Goal: Obtain resource: Obtain resource

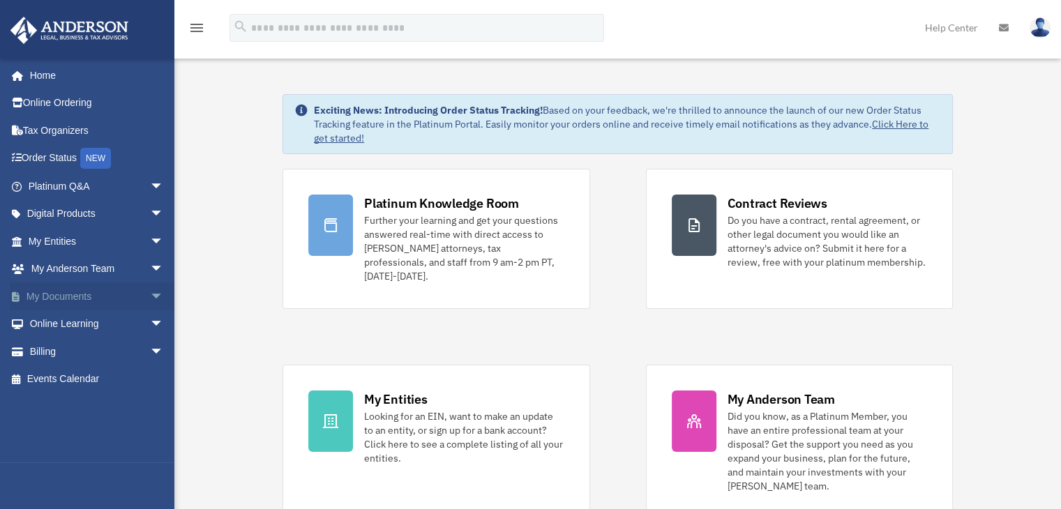
click at [51, 290] on link "My Documents arrow_drop_down" at bounding box center [97, 297] width 175 height 28
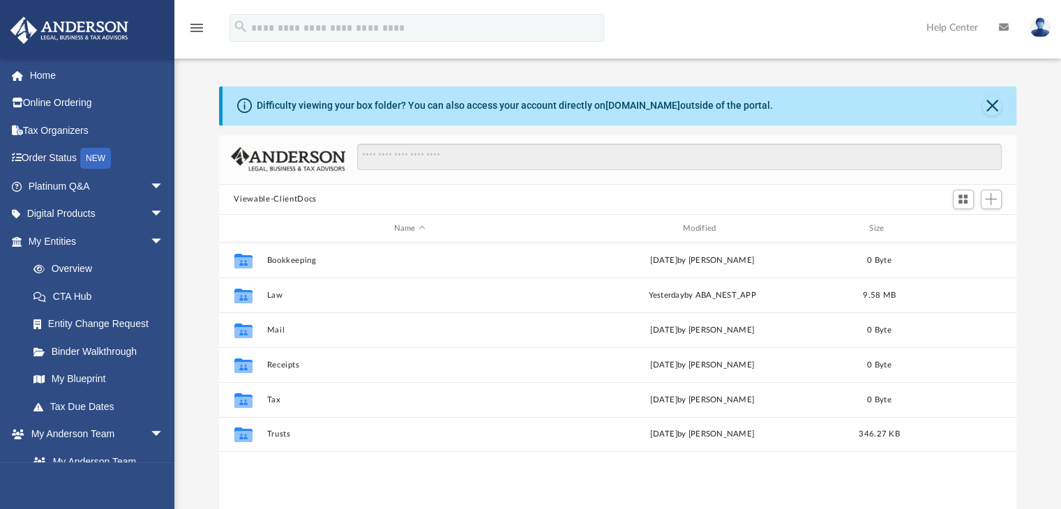
scroll to position [306, 787]
click at [171, 481] on div "nursenicolehomecare@gmail.com Sign Out nursenicolehomecare@gmail.com Home Onlin…" at bounding box center [87, 312] width 174 height 509
click at [170, 481] on div "nursenicolehomecare@gmail.com Sign Out nursenicolehomecare@gmail.com Home Onlin…" at bounding box center [87, 312] width 174 height 509
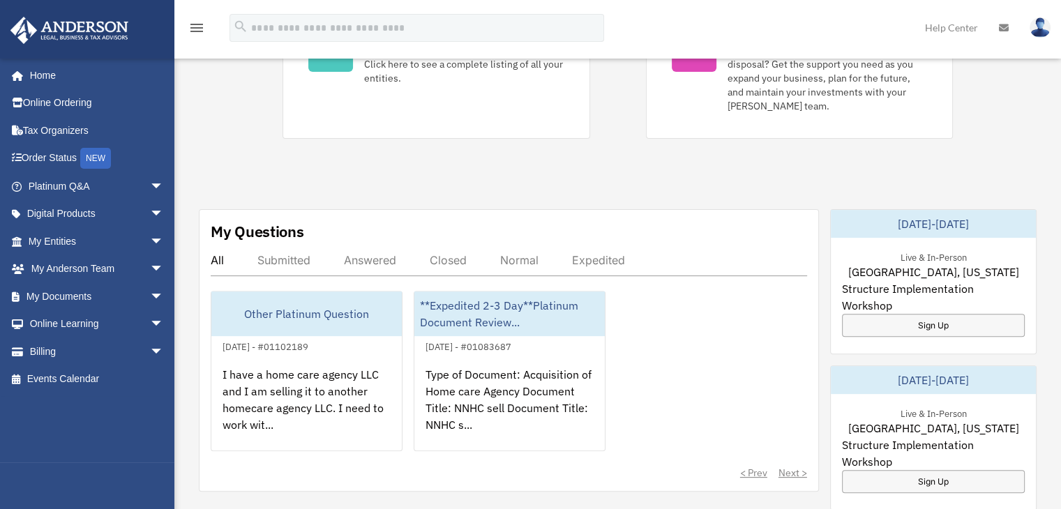
scroll to position [445, 0]
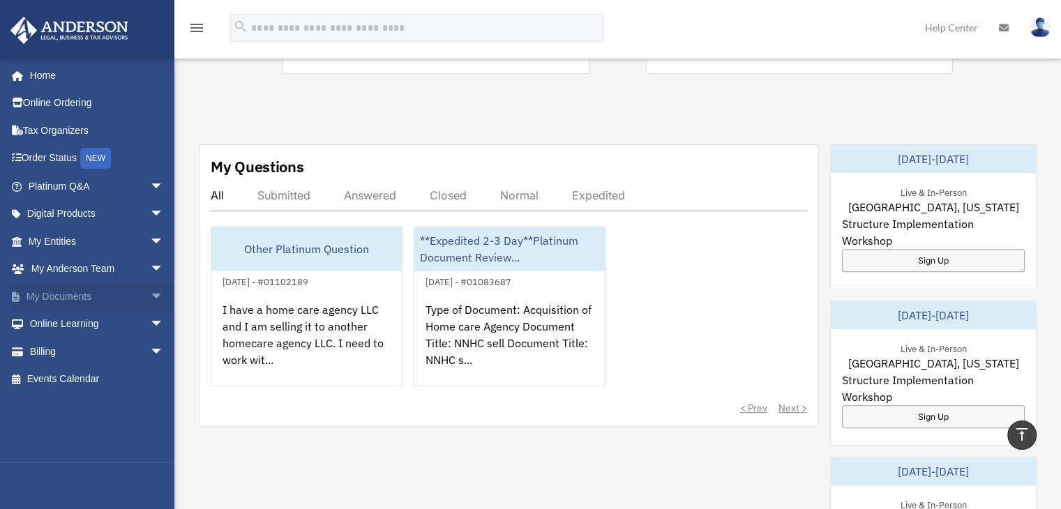
click at [150, 296] on span "arrow_drop_down" at bounding box center [164, 297] width 28 height 29
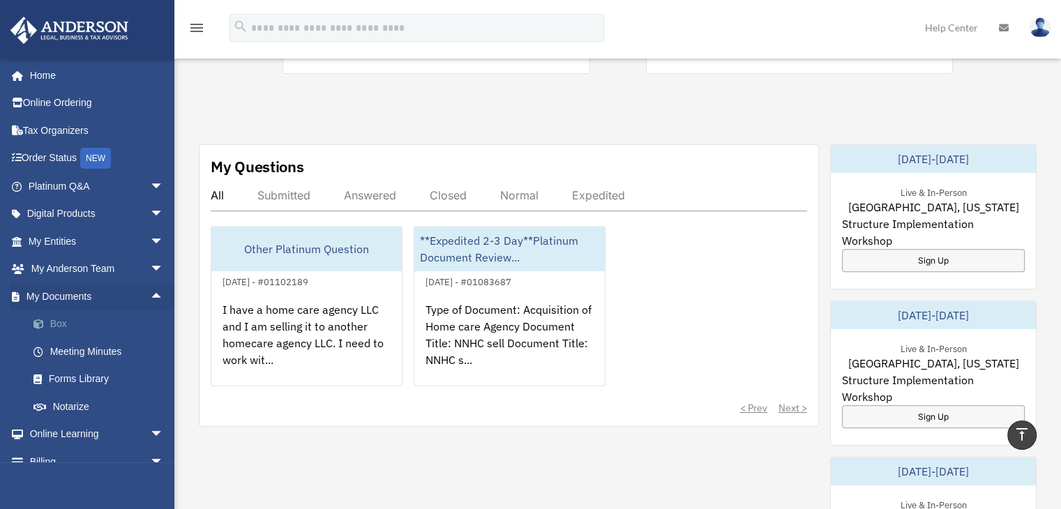
click at [52, 331] on link "Box" at bounding box center [102, 324] width 165 height 28
click at [59, 324] on link "Box" at bounding box center [102, 324] width 165 height 28
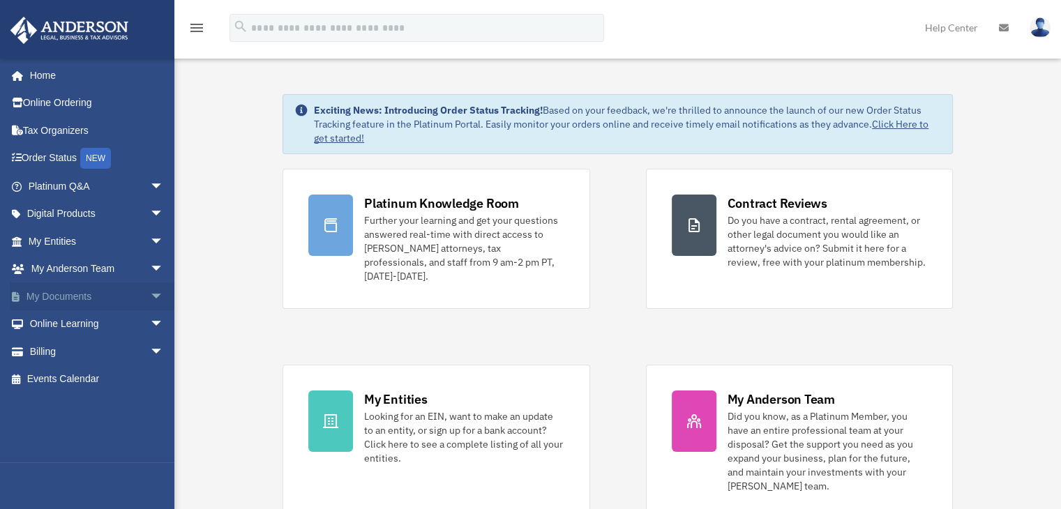
click at [89, 299] on link "My Documents arrow_drop_down" at bounding box center [97, 297] width 175 height 28
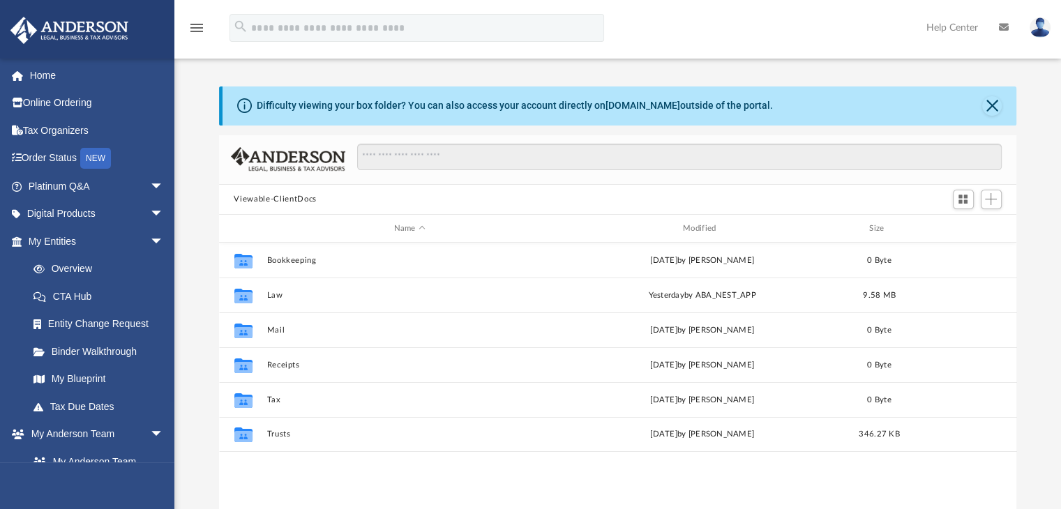
scroll to position [306, 787]
click at [150, 239] on span "arrow_drop_down" at bounding box center [164, 241] width 28 height 29
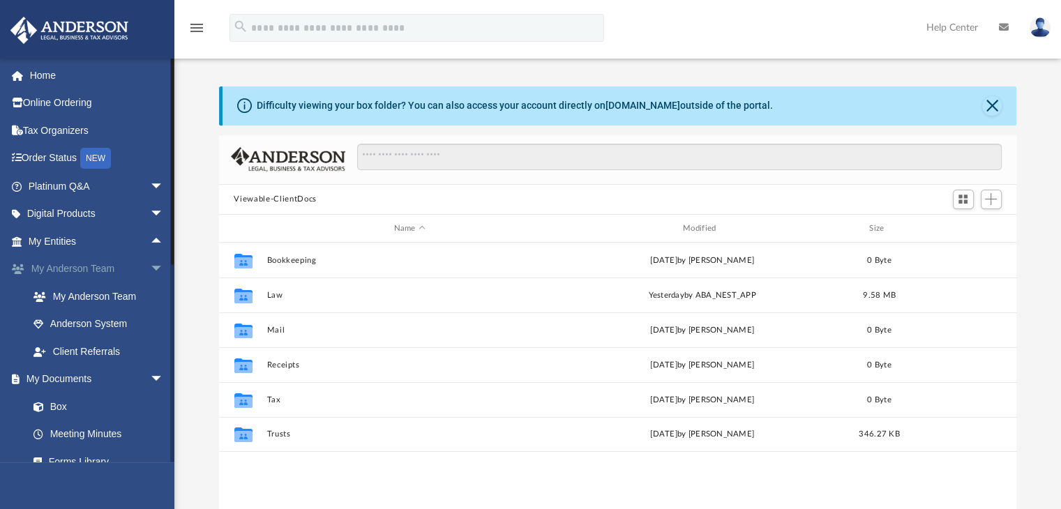
click at [150, 268] on span "arrow_drop_down" at bounding box center [164, 269] width 28 height 29
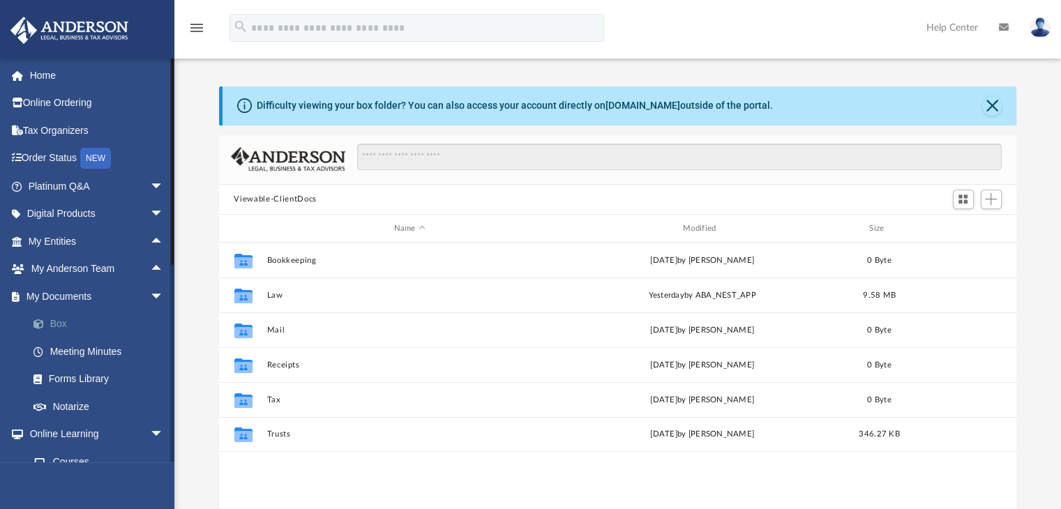
click at [52, 327] on link "Box" at bounding box center [102, 324] width 165 height 28
click at [61, 328] on link "Box" at bounding box center [102, 324] width 165 height 28
click at [57, 323] on link "Box" at bounding box center [102, 324] width 165 height 28
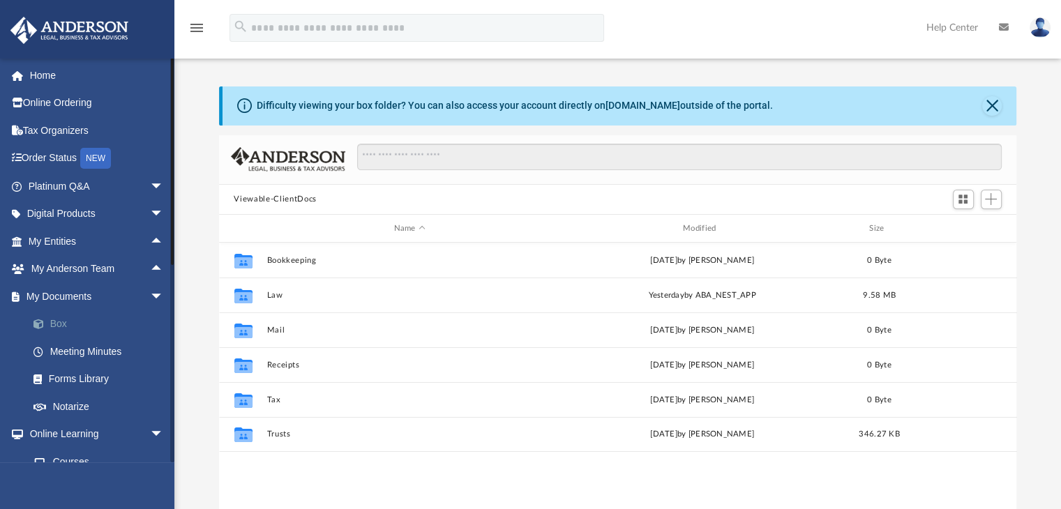
click at [57, 323] on link "Box" at bounding box center [102, 324] width 165 height 28
click at [1000, 107] on button "Close" at bounding box center [992, 106] width 20 height 20
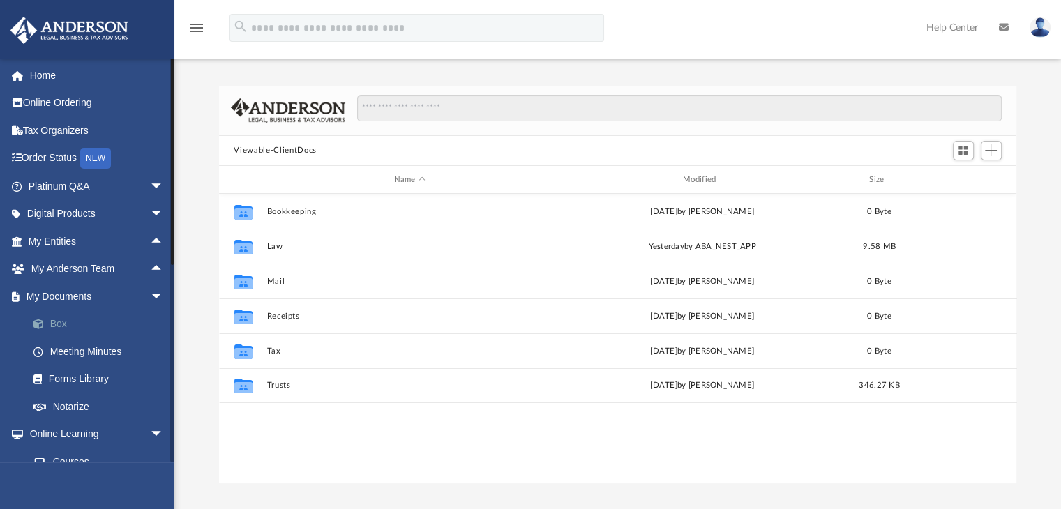
click at [54, 319] on link "Box" at bounding box center [102, 324] width 165 height 28
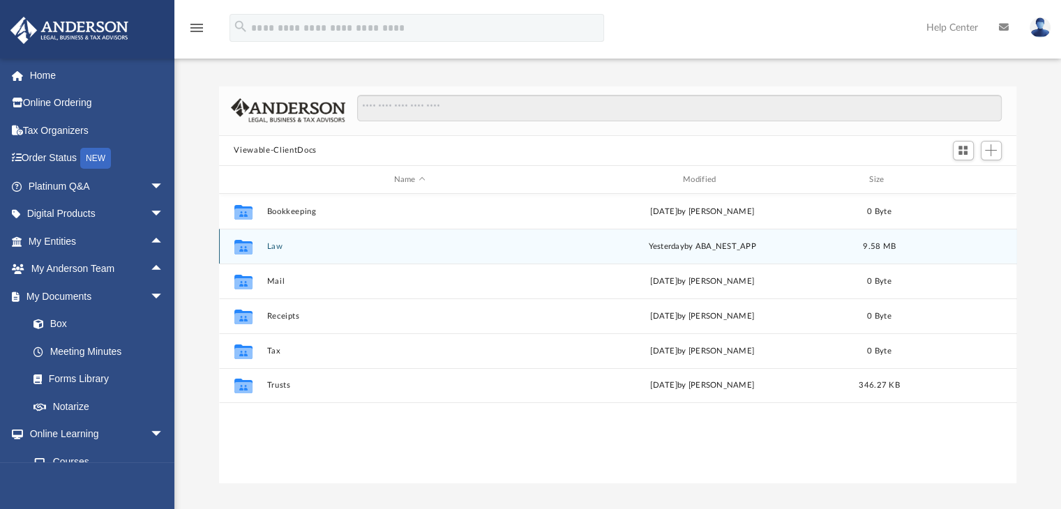
click at [237, 248] on icon "grid" at bounding box center [243, 248] width 18 height 11
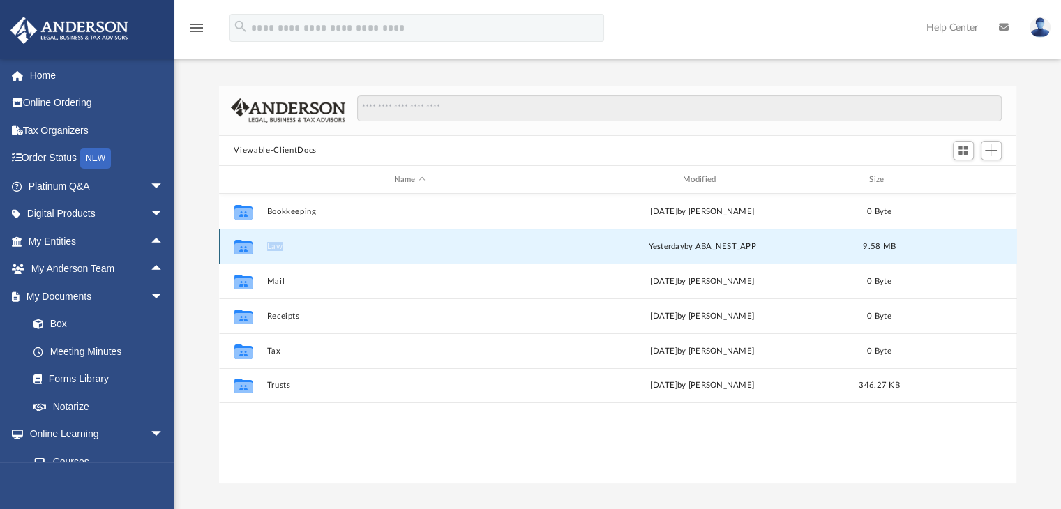
click at [237, 248] on icon "grid" at bounding box center [243, 248] width 18 height 11
click at [243, 247] on icon "grid" at bounding box center [243, 248] width 18 height 11
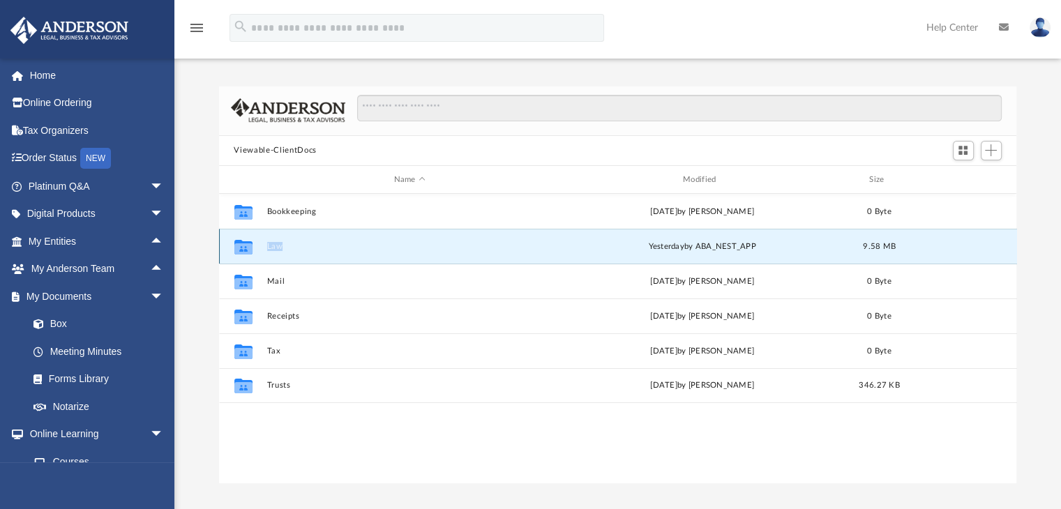
click at [243, 247] on icon "grid" at bounding box center [243, 248] width 18 height 11
click at [315, 239] on div "Collaborated Folder Law yesterday by ABA_NEST_APP 9.58 MB" at bounding box center [618, 246] width 798 height 35
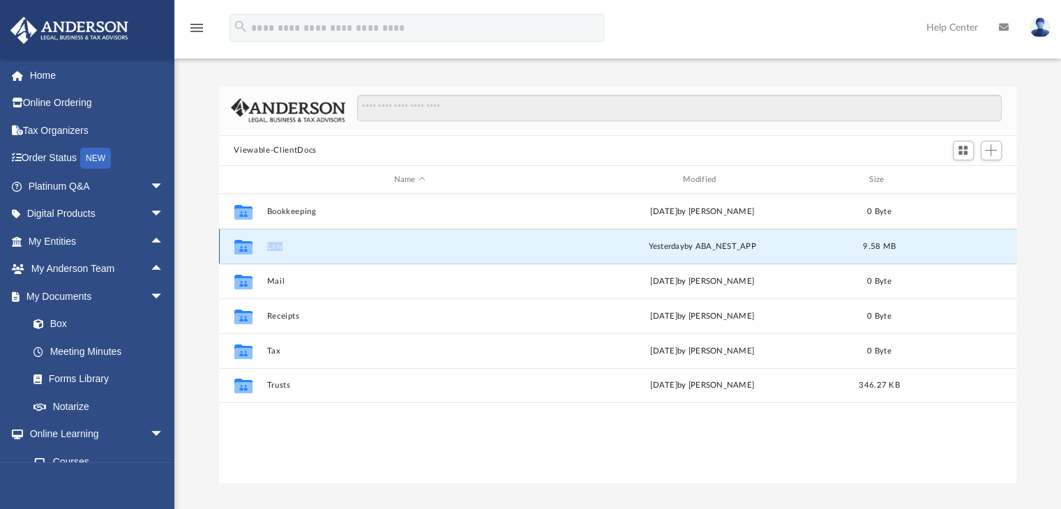
click at [315, 239] on div "Collaborated Folder Law yesterday by ABA_NEST_APP 9.58 MB" at bounding box center [618, 246] width 798 height 35
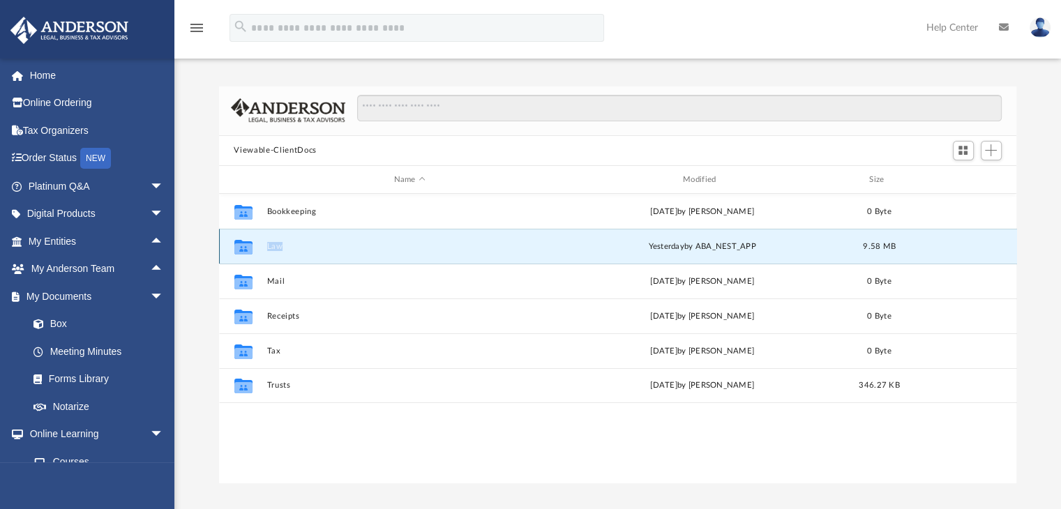
click at [315, 239] on div "Collaborated Folder Law yesterday by ABA_NEST_APP 9.58 MB" at bounding box center [618, 246] width 798 height 35
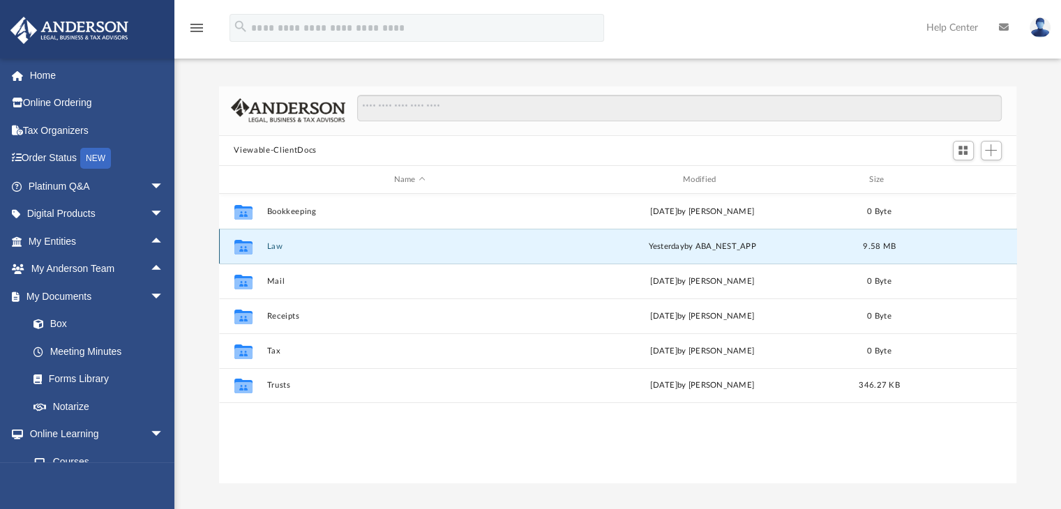
click at [315, 239] on div "Collaborated Folder Law yesterday by ABA_NEST_APP 9.58 MB" at bounding box center [618, 246] width 798 height 35
click at [307, 245] on button "Law" at bounding box center [409, 246] width 286 height 9
click at [308, 248] on button "Law" at bounding box center [409, 246] width 286 height 9
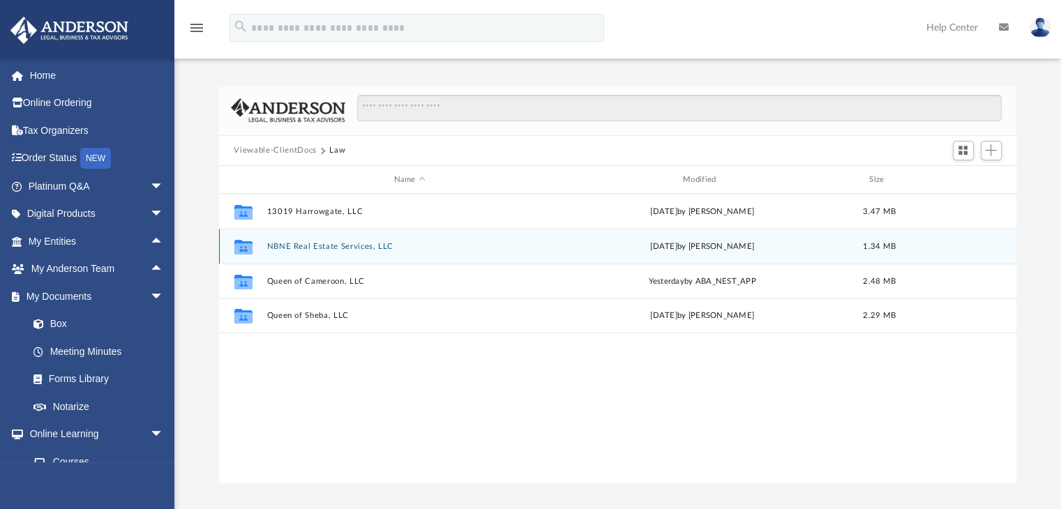
click at [239, 243] on icon "grid" at bounding box center [243, 248] width 18 height 11
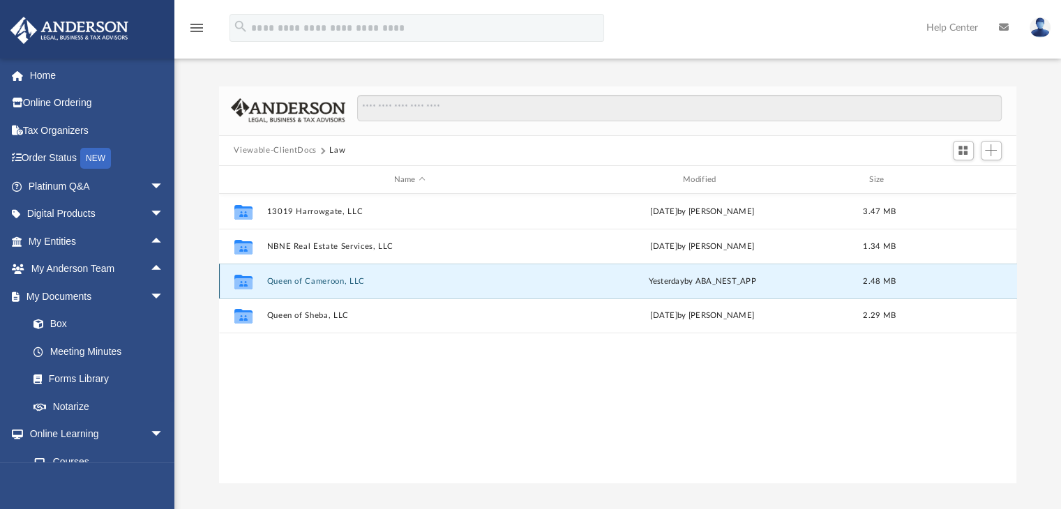
click at [307, 280] on button "Queen of Cameroon, LLC" at bounding box center [409, 281] width 286 height 9
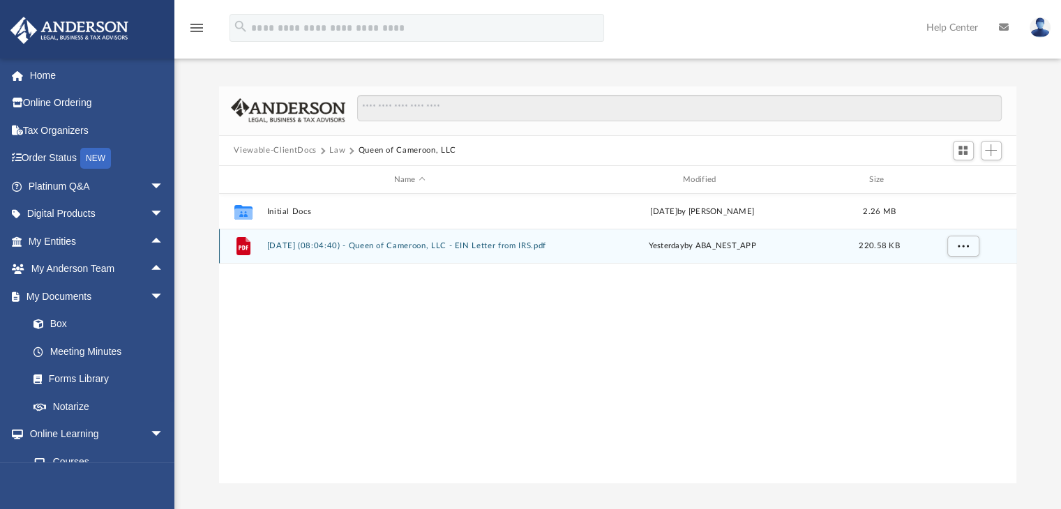
click at [318, 245] on button "2025.09.08 (08:04:40) - Queen of Cameroon, LLC - EIN Letter from IRS.pdf" at bounding box center [409, 246] width 286 height 9
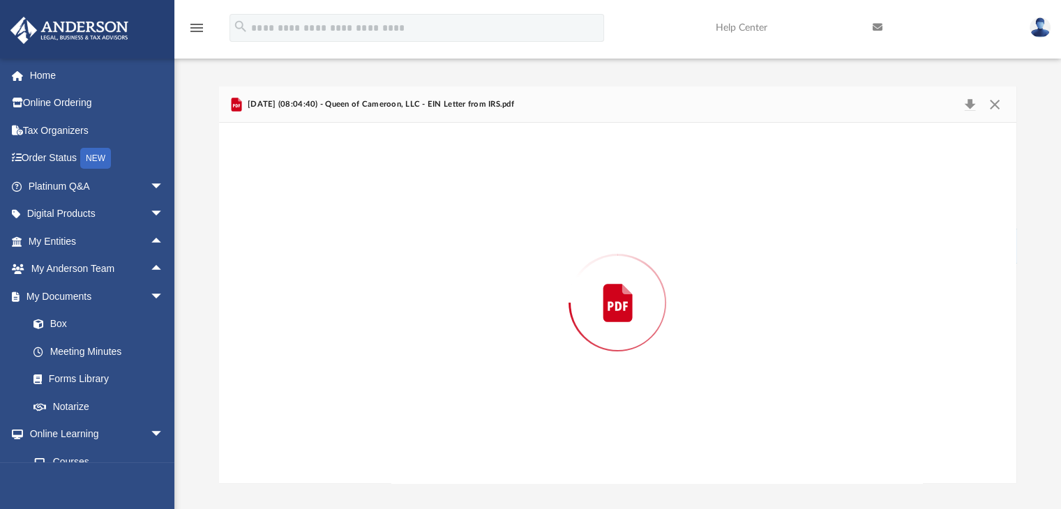
click at [318, 245] on div "Preview" at bounding box center [618, 303] width 798 height 360
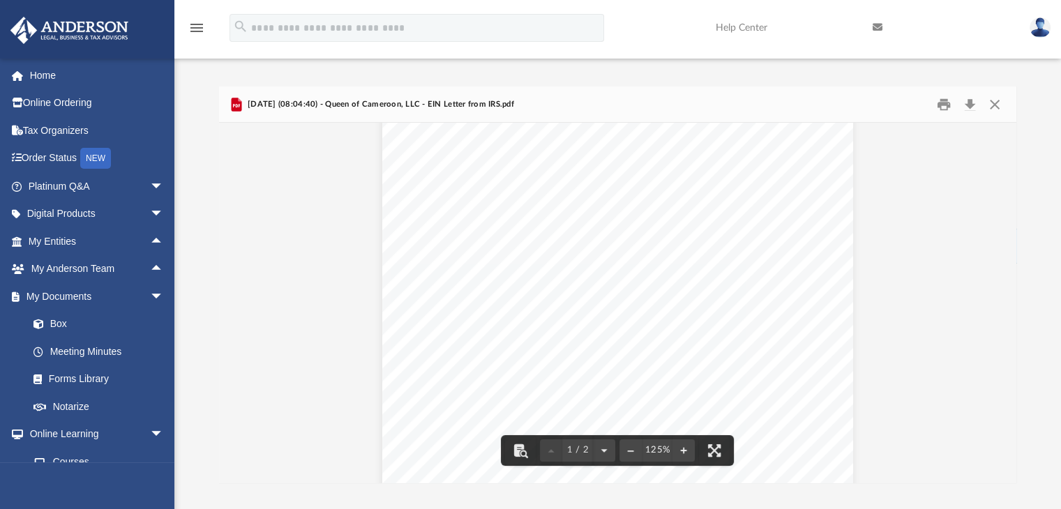
scroll to position [0, 0]
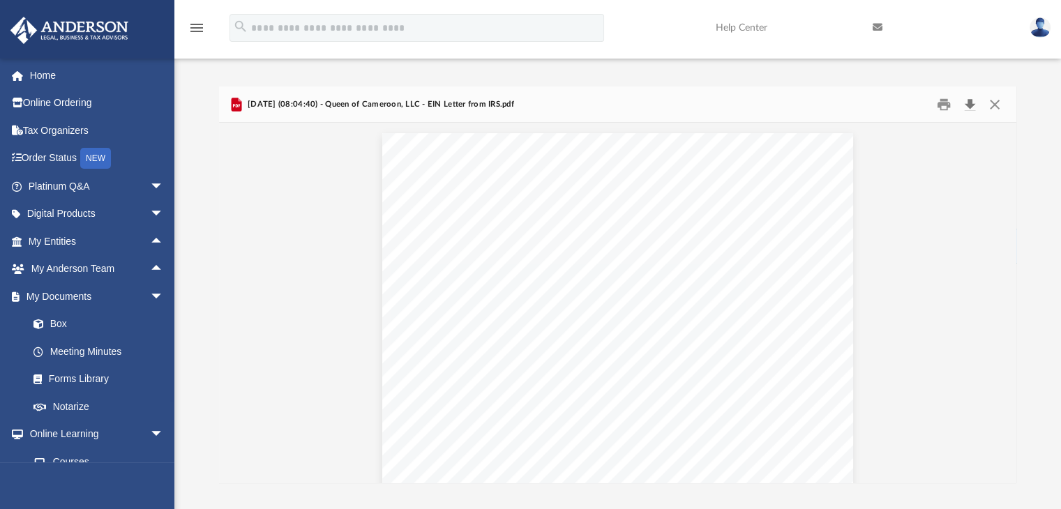
click at [969, 104] on button "Download" at bounding box center [970, 104] width 25 height 22
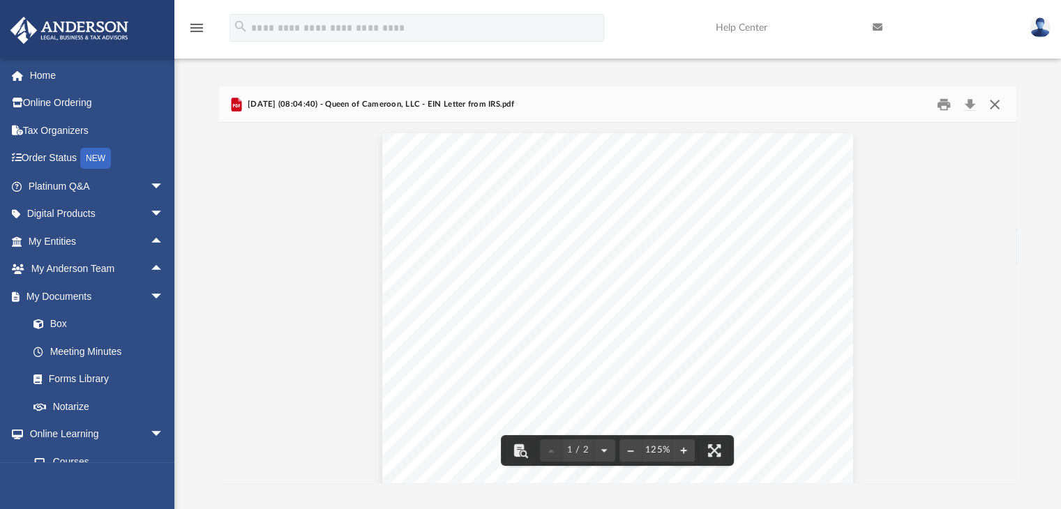
click at [996, 103] on button "Close" at bounding box center [994, 104] width 25 height 22
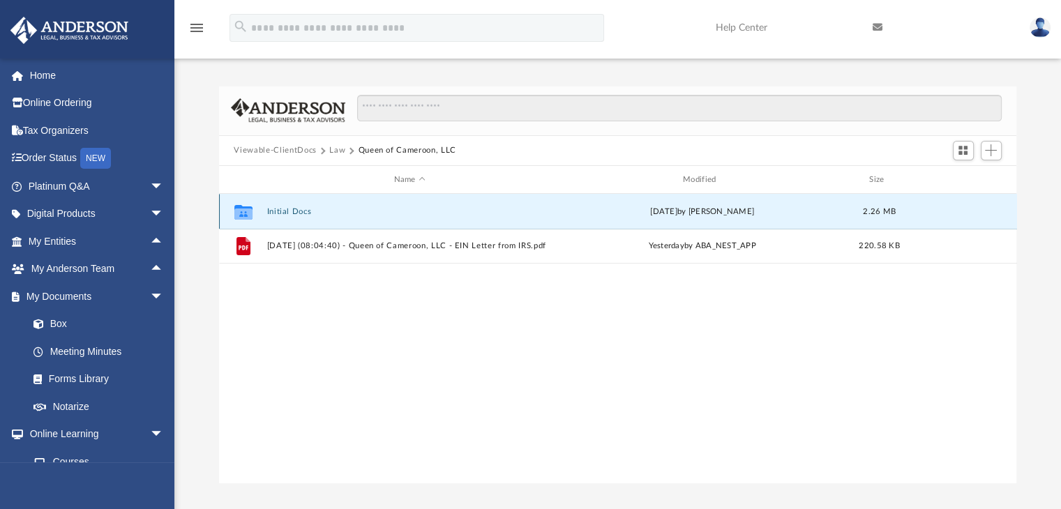
click at [346, 214] on button "Initial Docs" at bounding box center [409, 211] width 286 height 9
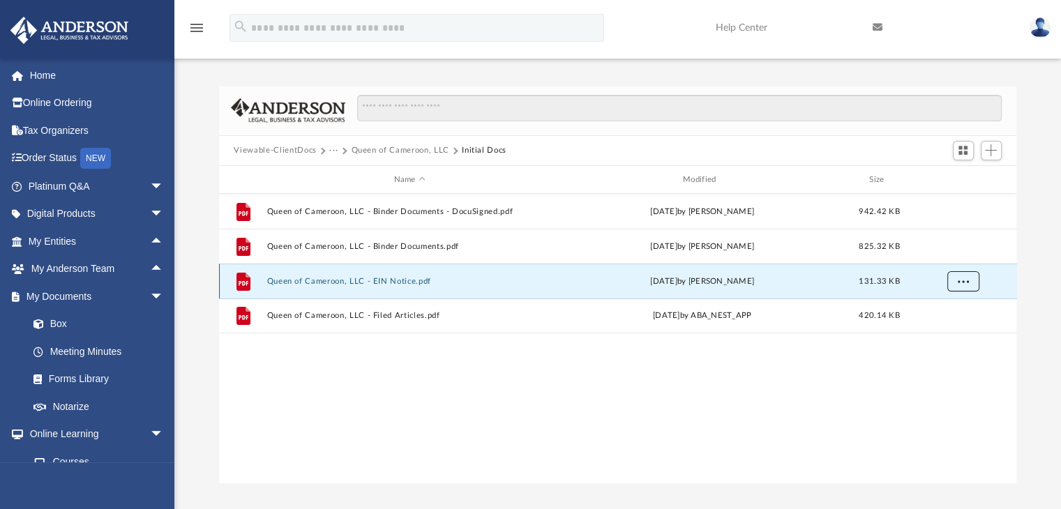
click at [965, 282] on span "More options" at bounding box center [962, 282] width 11 height 8
click at [484, 283] on button "Queen of Cameroon, LLC - EIN Notice.pdf" at bounding box center [409, 281] width 286 height 9
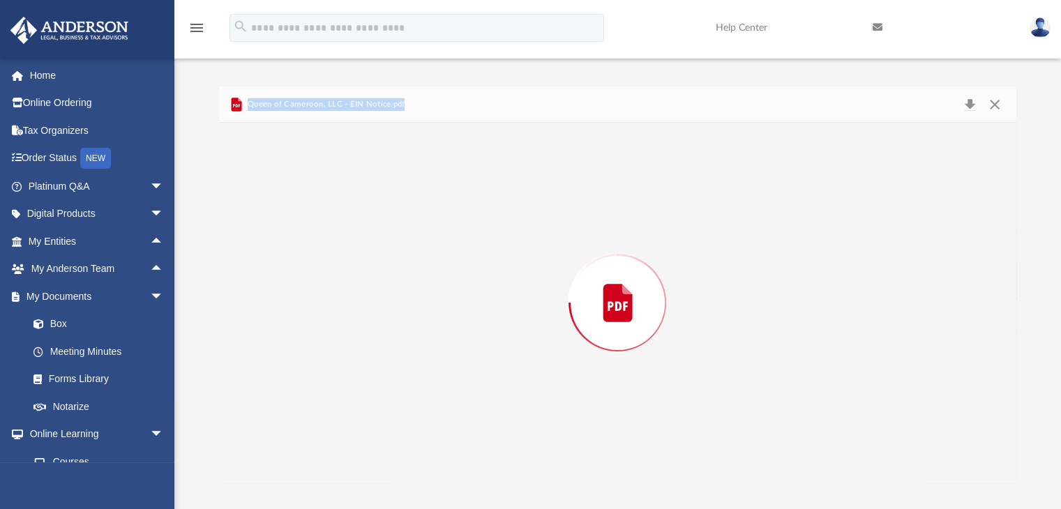
click at [484, 283] on div "Preview" at bounding box center [618, 303] width 798 height 360
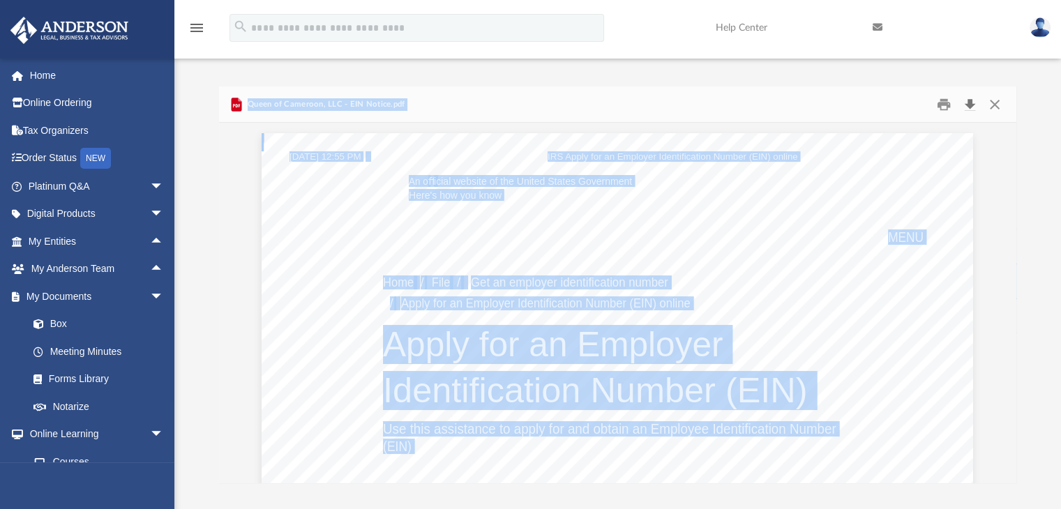
click at [968, 104] on button "Download" at bounding box center [970, 104] width 25 height 22
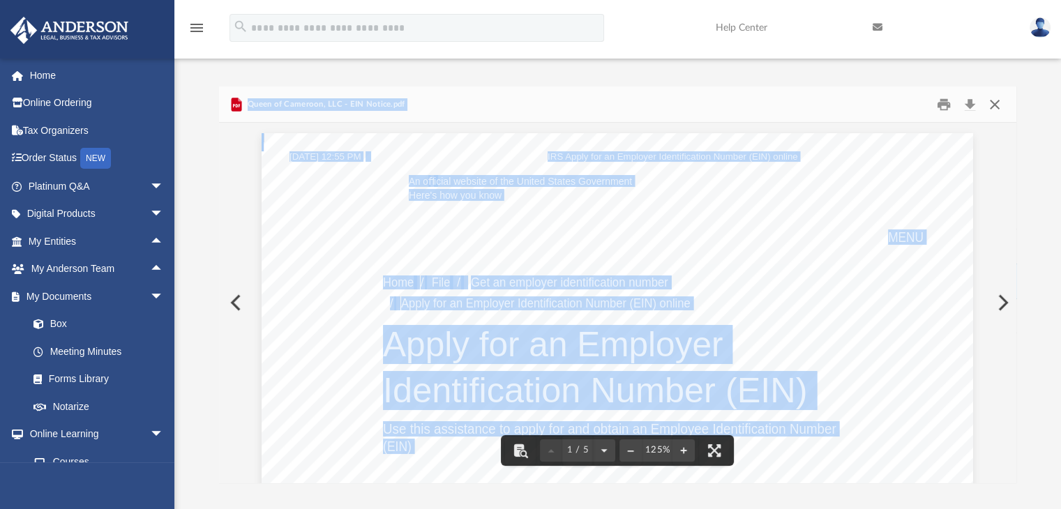
click at [991, 104] on button "Close" at bounding box center [994, 104] width 25 height 22
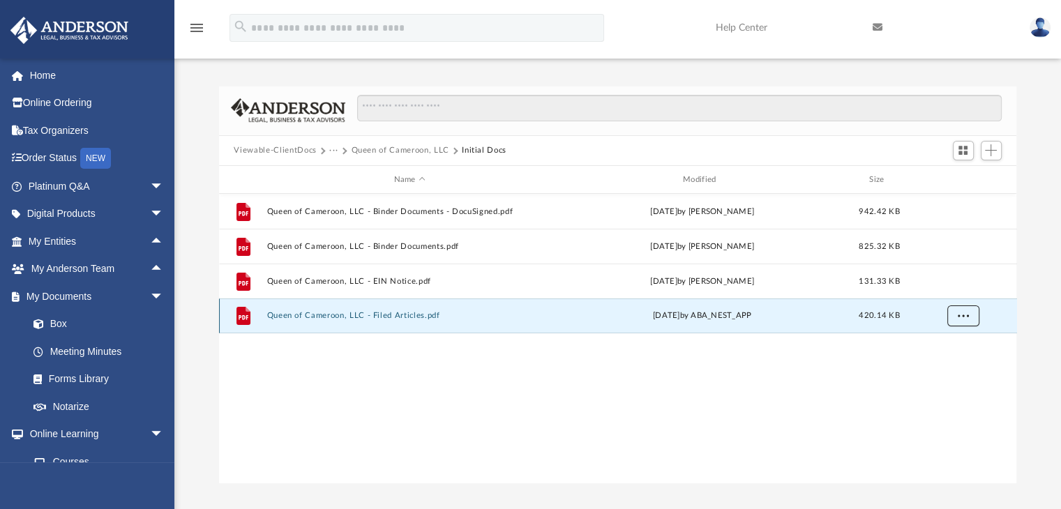
click at [957, 318] on span "More options" at bounding box center [962, 316] width 11 height 8
click at [945, 345] on li "Preview" at bounding box center [950, 345] width 40 height 15
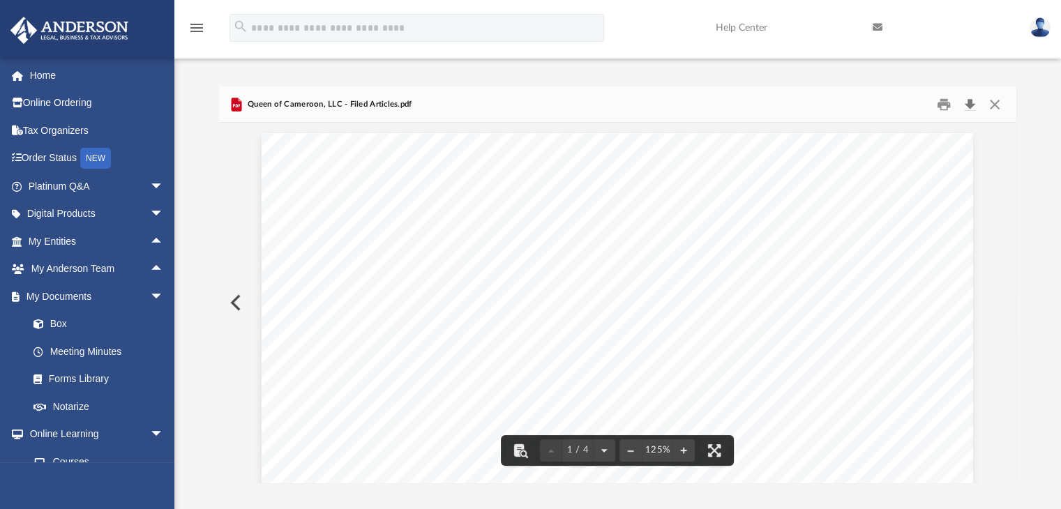
click at [968, 103] on button "Download" at bounding box center [970, 104] width 25 height 22
drag, startPoint x: 995, startPoint y: 100, endPoint x: 960, endPoint y: 135, distance: 49.3
click at [995, 101] on button "Close" at bounding box center [994, 104] width 25 height 22
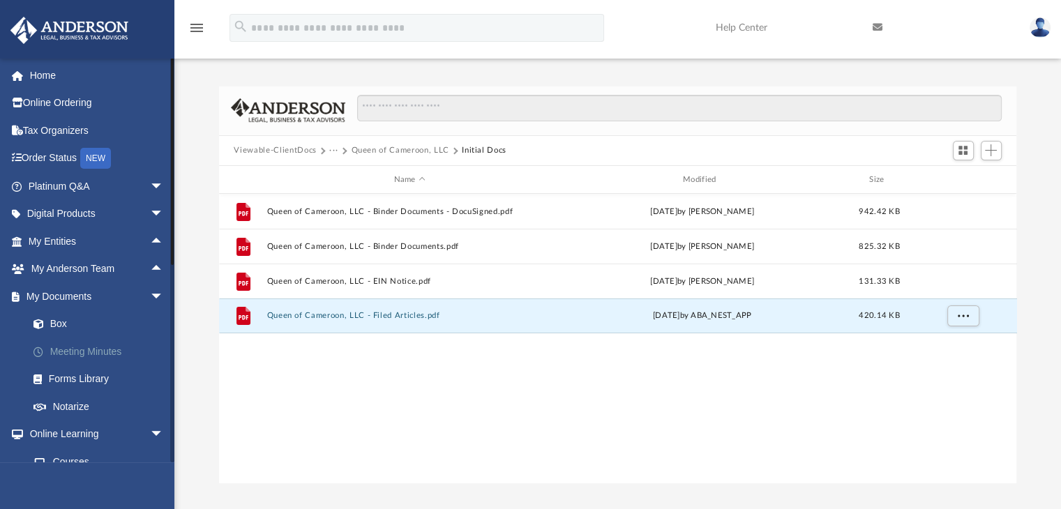
click at [82, 352] on link "Meeting Minutes" at bounding box center [102, 352] width 165 height 28
click at [89, 352] on link "Meeting Minutes" at bounding box center [102, 352] width 165 height 28
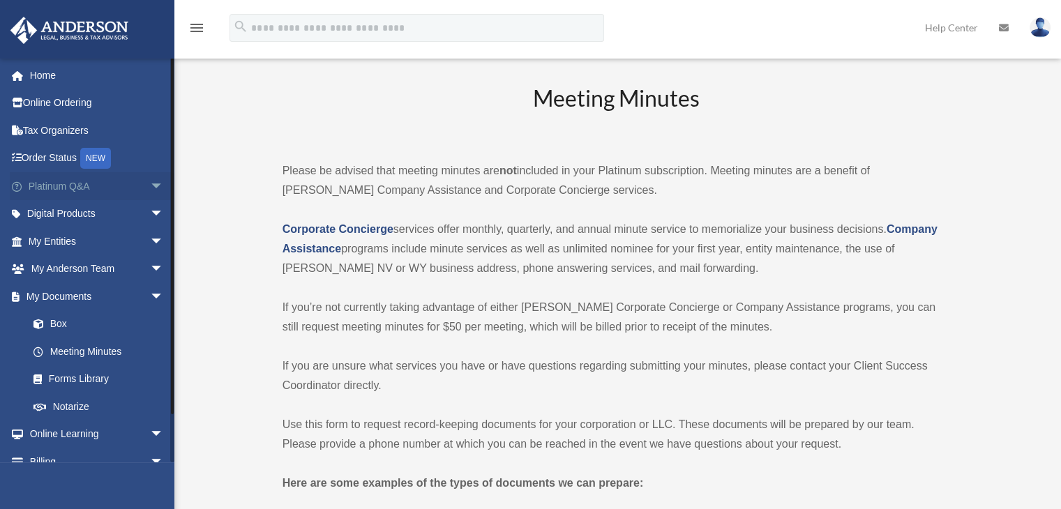
click at [57, 188] on link "Platinum Q&A arrow_drop_down" at bounding box center [97, 186] width 175 height 28
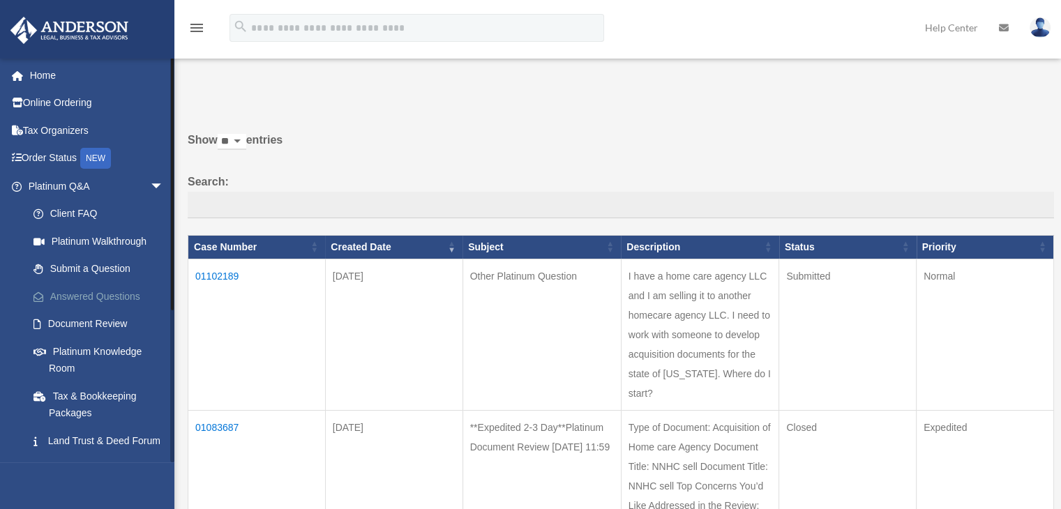
click at [84, 296] on link "Answered Questions" at bounding box center [102, 297] width 165 height 28
click at [70, 292] on link "Answered Questions" at bounding box center [102, 297] width 165 height 28
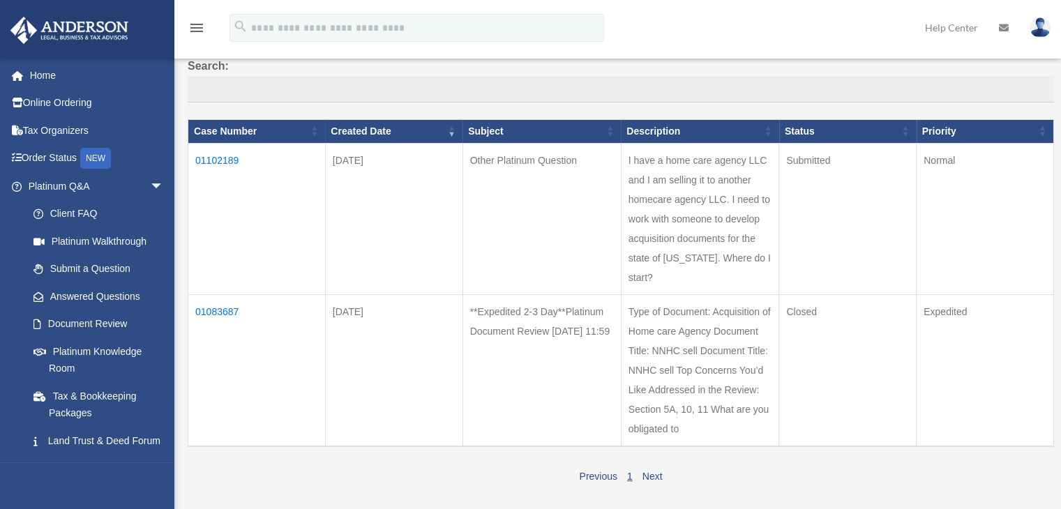
scroll to position [112, 0]
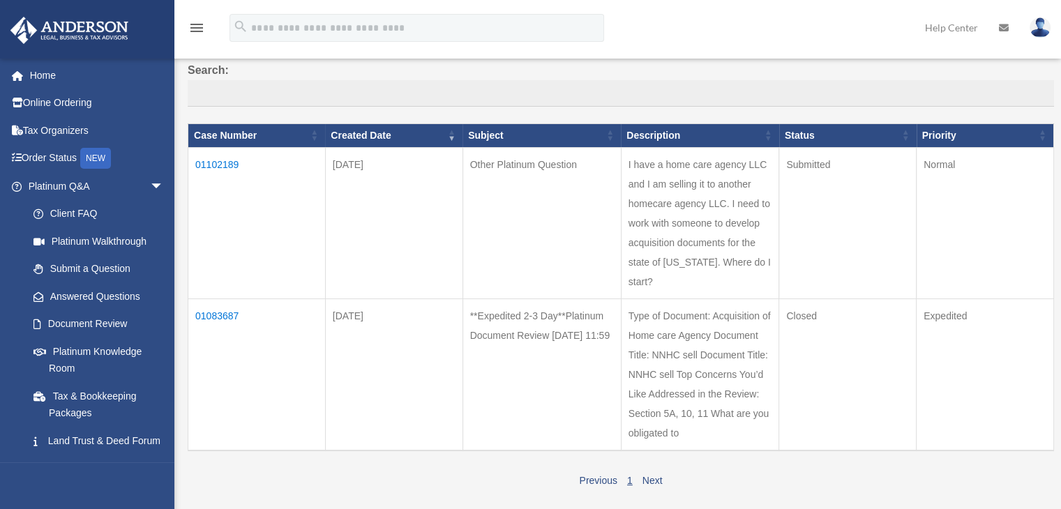
click at [215, 160] on td "01102189" at bounding box center [256, 222] width 137 height 151
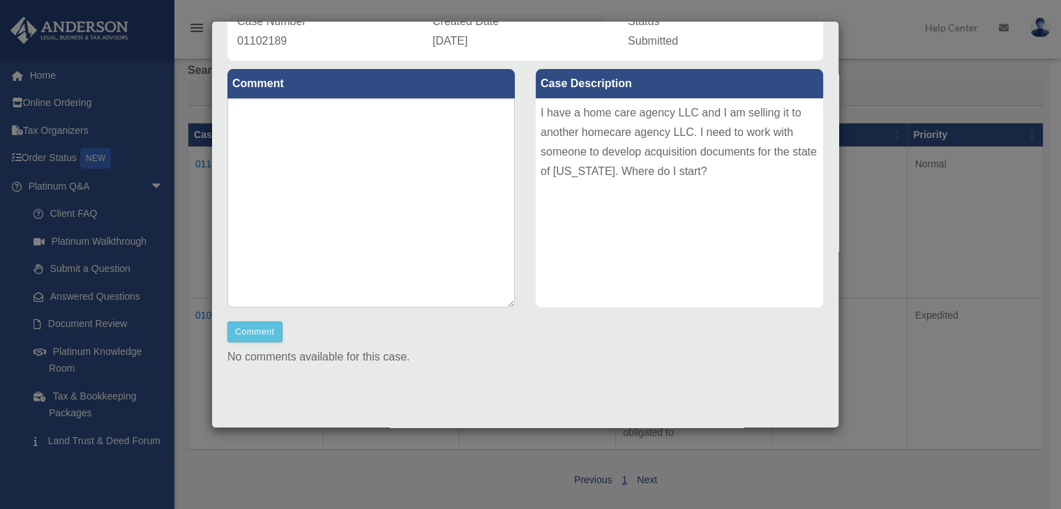
scroll to position [0, 0]
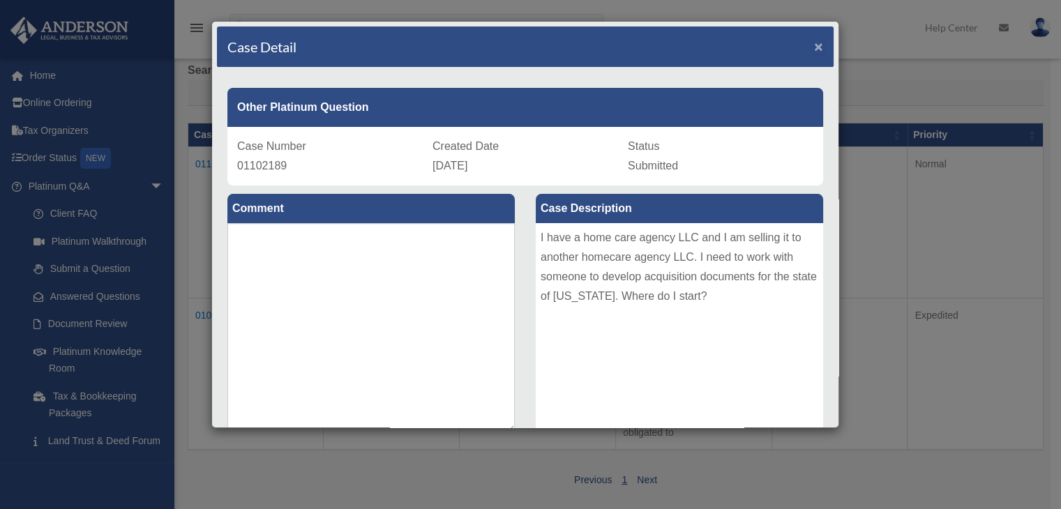
click at [814, 50] on span "×" at bounding box center [818, 46] width 9 height 16
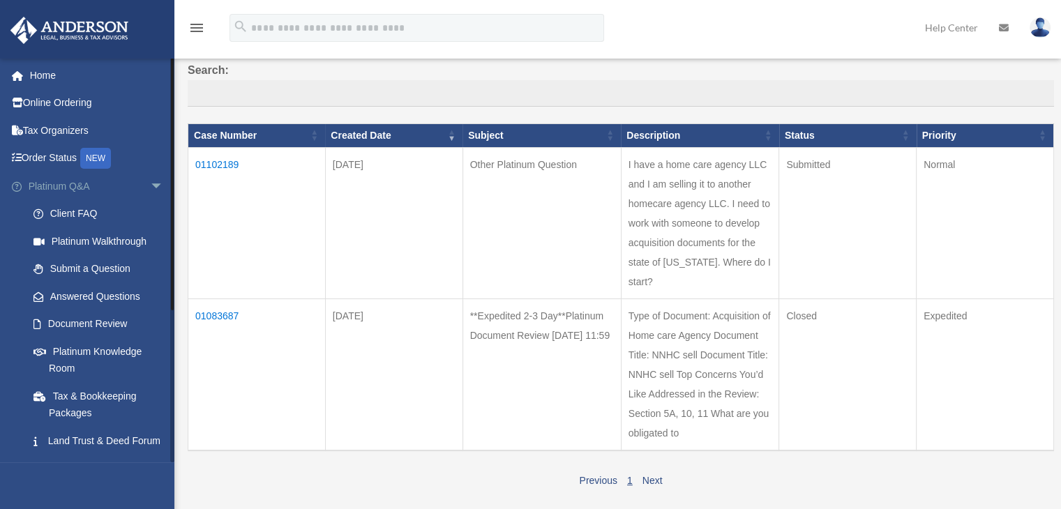
click at [40, 184] on link "Platinum Q&A arrow_drop_down" at bounding box center [97, 186] width 175 height 28
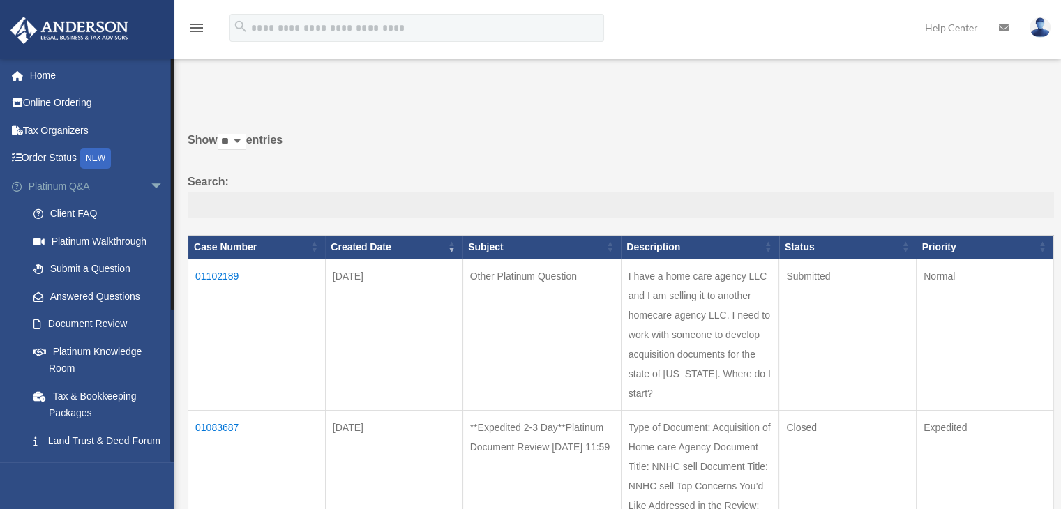
click at [52, 187] on link "Platinum Q&A arrow_drop_down" at bounding box center [97, 186] width 175 height 28
click at [31, 73] on link "Home" at bounding box center [97, 75] width 175 height 28
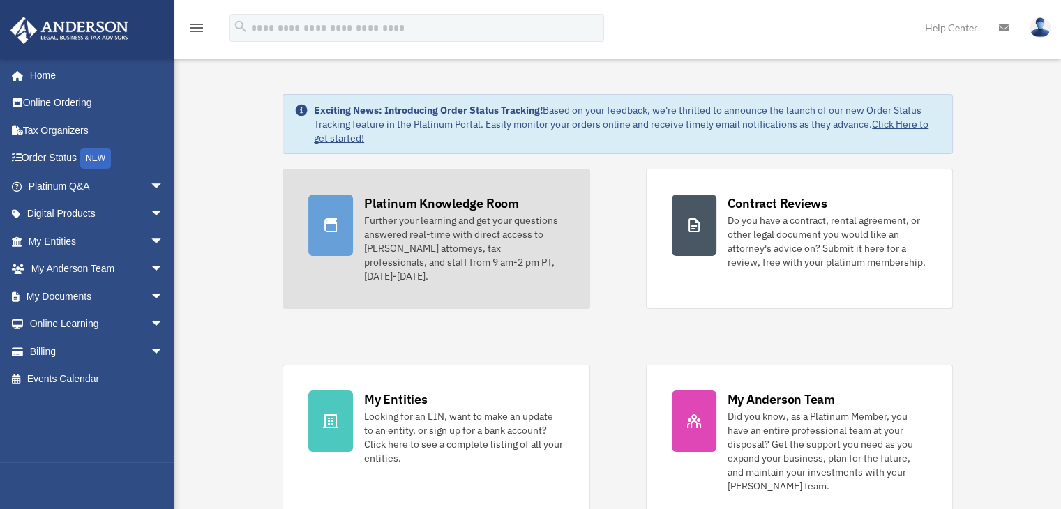
click at [406, 221] on div "Further your learning and get your questions answered real-time with direct acc…" at bounding box center [464, 248] width 200 height 70
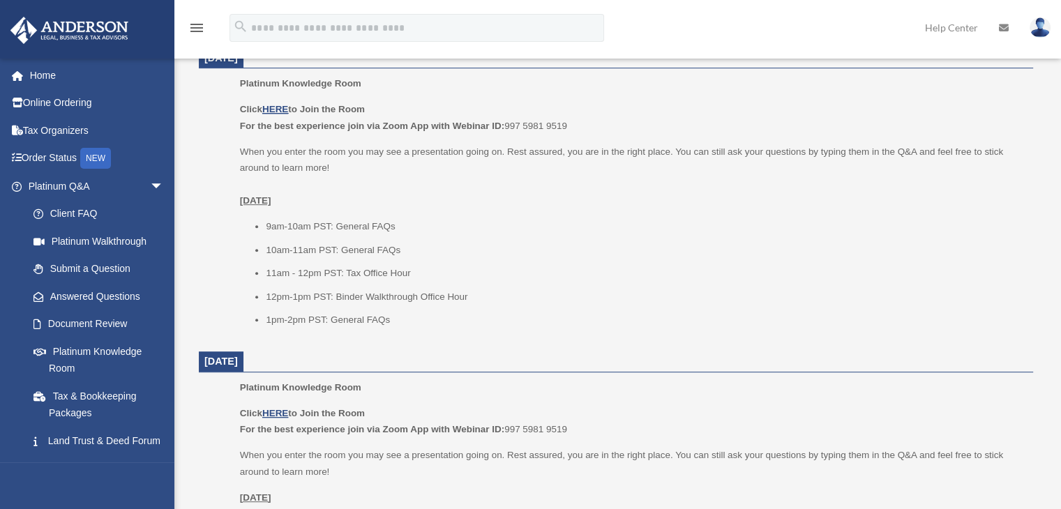
scroll to position [533, 0]
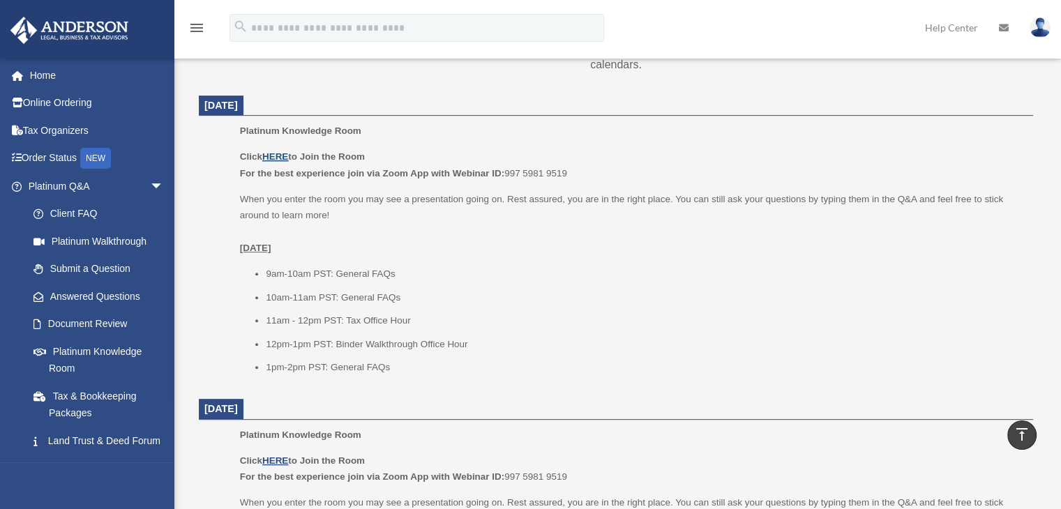
click at [276, 157] on u "HERE" at bounding box center [275, 156] width 26 height 10
click at [170, 479] on div "nursenicolehomecare@gmail.com Sign Out nursenicolehomecare@gmail.com Home Onlin…" at bounding box center [87, 312] width 174 height 509
click at [150, 186] on span "arrow_drop_down" at bounding box center [164, 186] width 28 height 29
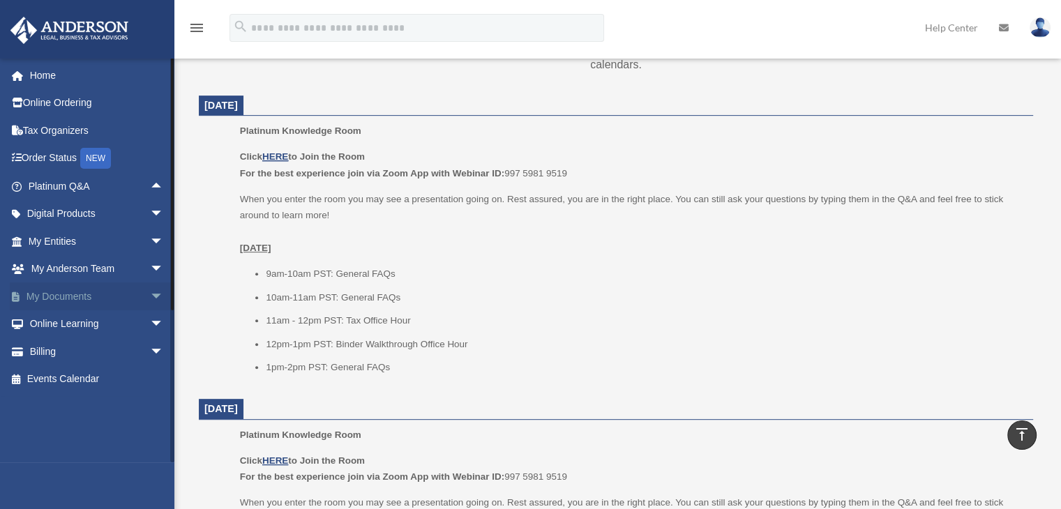
click at [150, 295] on span "arrow_drop_down" at bounding box center [164, 297] width 28 height 29
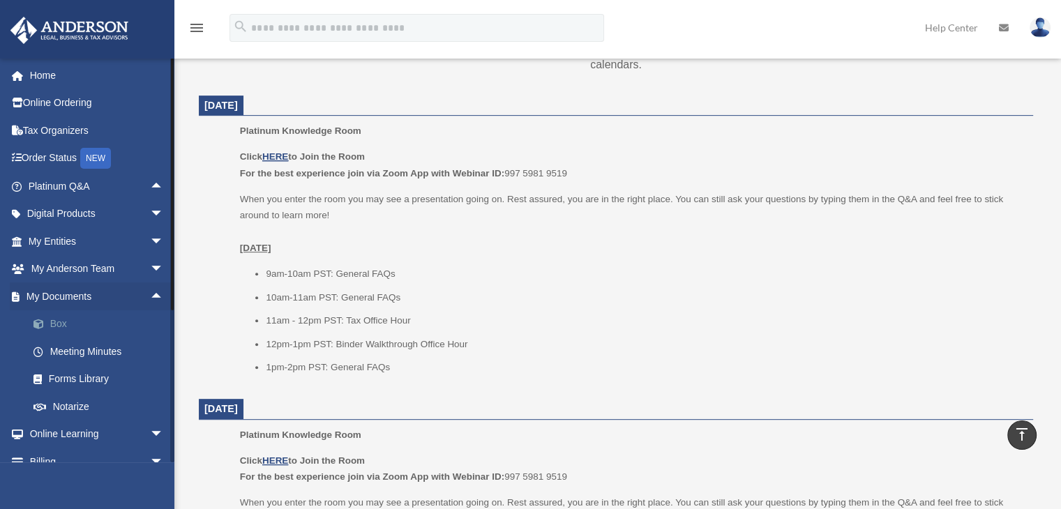
click at [59, 322] on link "Box" at bounding box center [102, 324] width 165 height 28
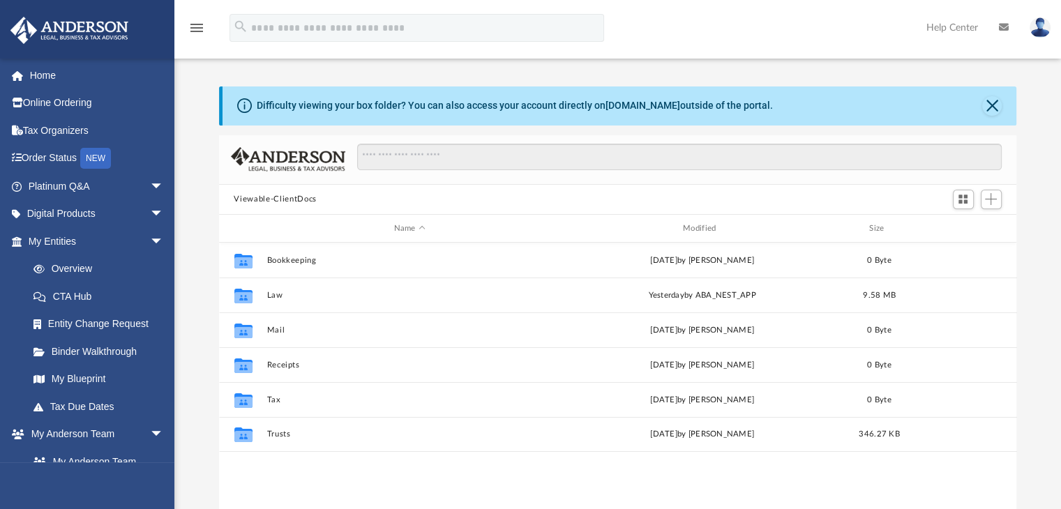
scroll to position [306, 787]
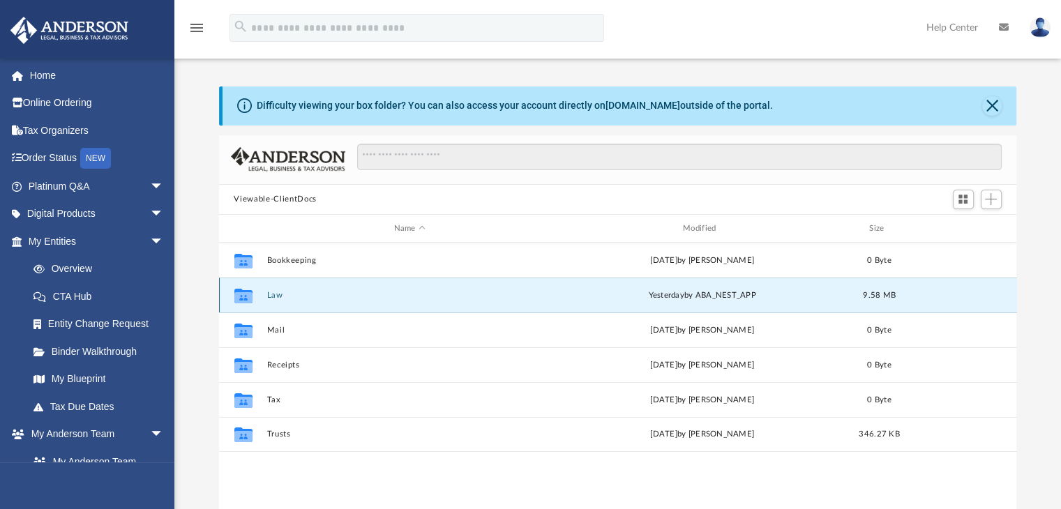
click at [271, 296] on button "Law" at bounding box center [409, 295] width 286 height 9
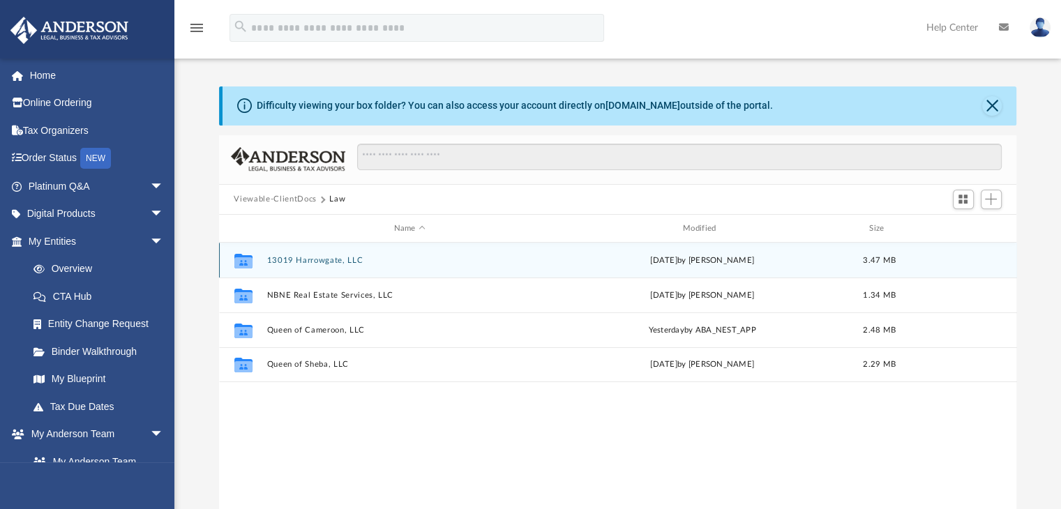
click at [310, 254] on div "Collaborated Folder 13019 Harrowgate, LLC Wed Sep 3 2025 by Samantha Turner 3.4…" at bounding box center [618, 260] width 798 height 35
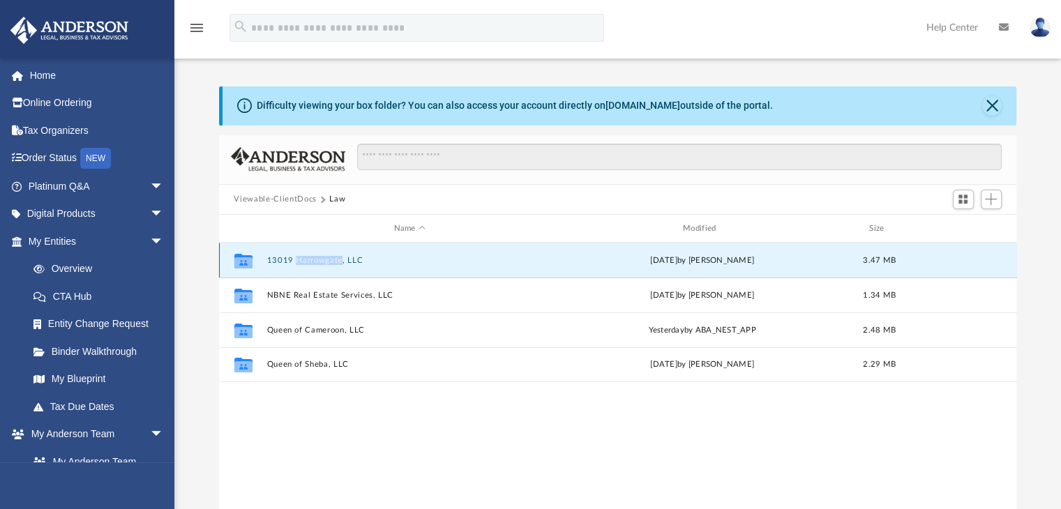
click at [310, 254] on div "Collaborated Folder 13019 Harrowgate, LLC Wed Sep 3 2025 by Samantha Turner 3.4…" at bounding box center [618, 260] width 798 height 35
click at [242, 262] on icon "grid" at bounding box center [243, 262] width 18 height 11
click at [667, 260] on div "Wed Sep 3 2025 by Samantha Turner" at bounding box center [702, 261] width 286 height 13
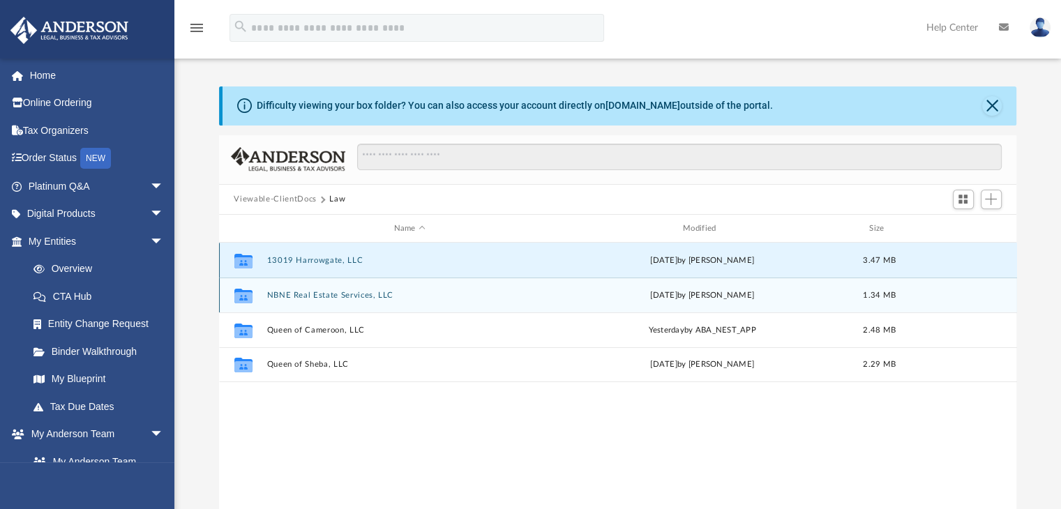
drag, startPoint x: 667, startPoint y: 260, endPoint x: 351, endPoint y: 292, distance: 317.7
click at [666, 260] on div "Wed Sep 3 2025 by Samantha Turner" at bounding box center [702, 261] width 286 height 13
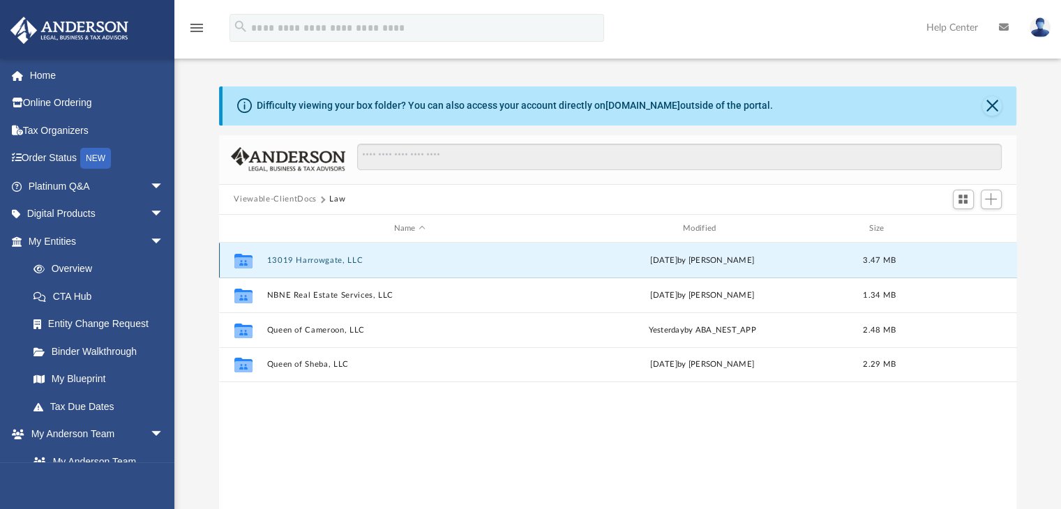
click at [294, 261] on button "13019 Harrowgate, LLC" at bounding box center [409, 260] width 286 height 9
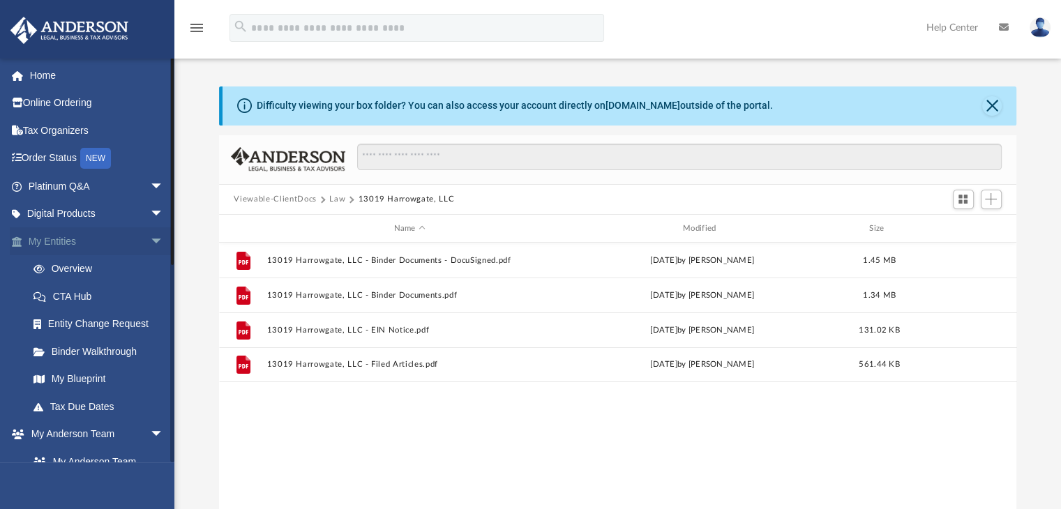
drag, startPoint x: 142, startPoint y: 243, endPoint x: 148, endPoint y: 238, distance: 7.4
click at [150, 241] on span "arrow_drop_down" at bounding box center [164, 241] width 28 height 29
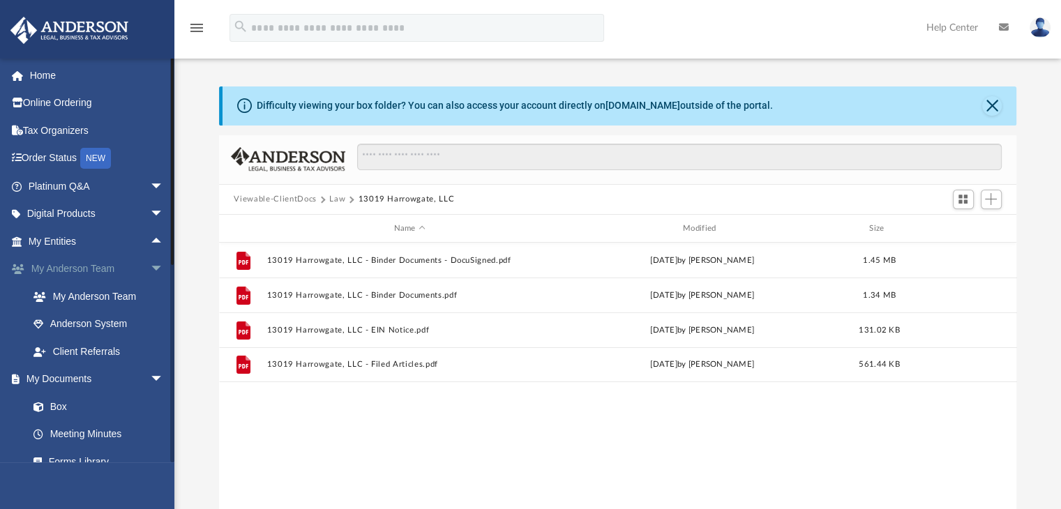
click at [150, 273] on span "arrow_drop_down" at bounding box center [164, 269] width 28 height 29
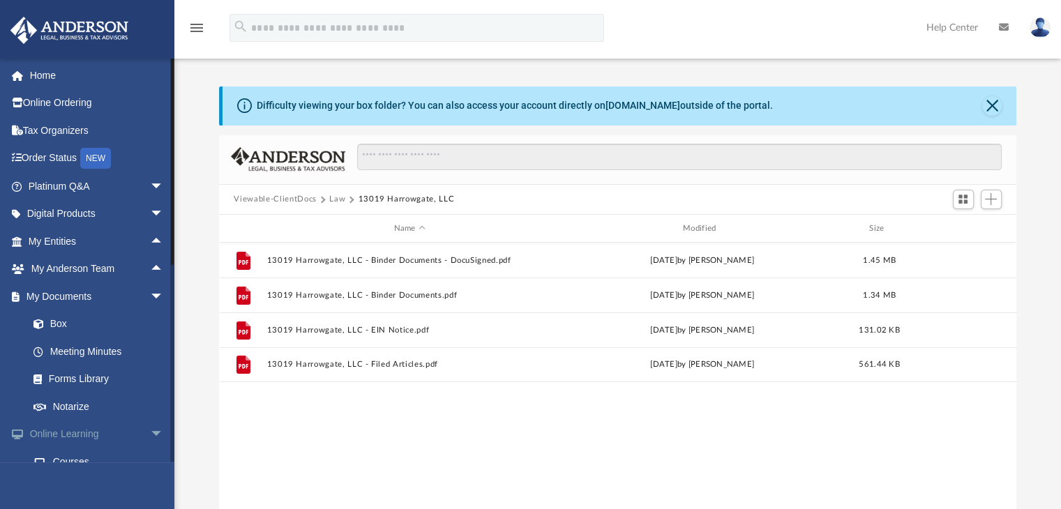
click at [151, 433] on span "arrow_drop_down" at bounding box center [164, 435] width 28 height 29
click at [150, 295] on span "arrow_drop_down" at bounding box center [164, 297] width 28 height 29
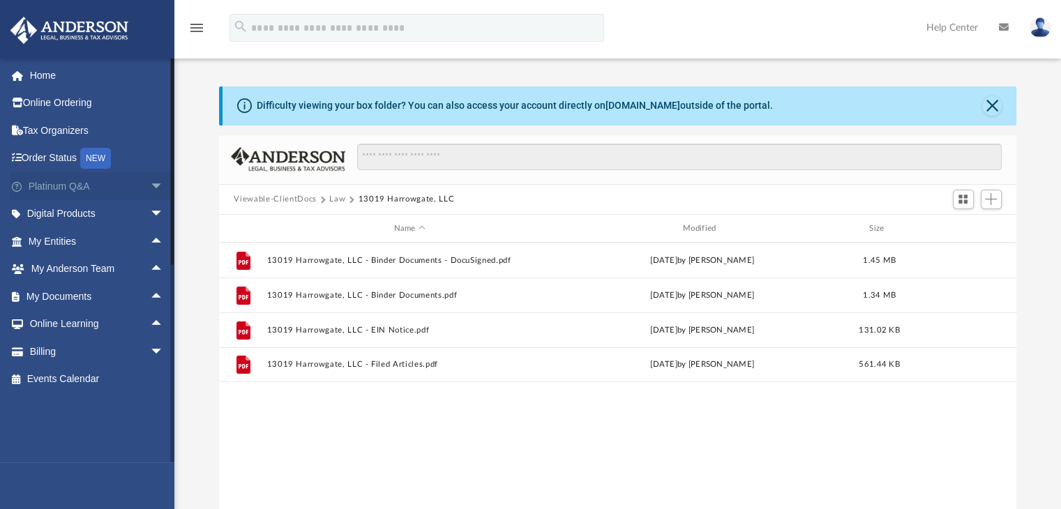
click at [78, 188] on link "Platinum Q&A arrow_drop_down" at bounding box center [97, 186] width 175 height 28
click at [150, 182] on span "arrow_drop_down" at bounding box center [164, 186] width 28 height 29
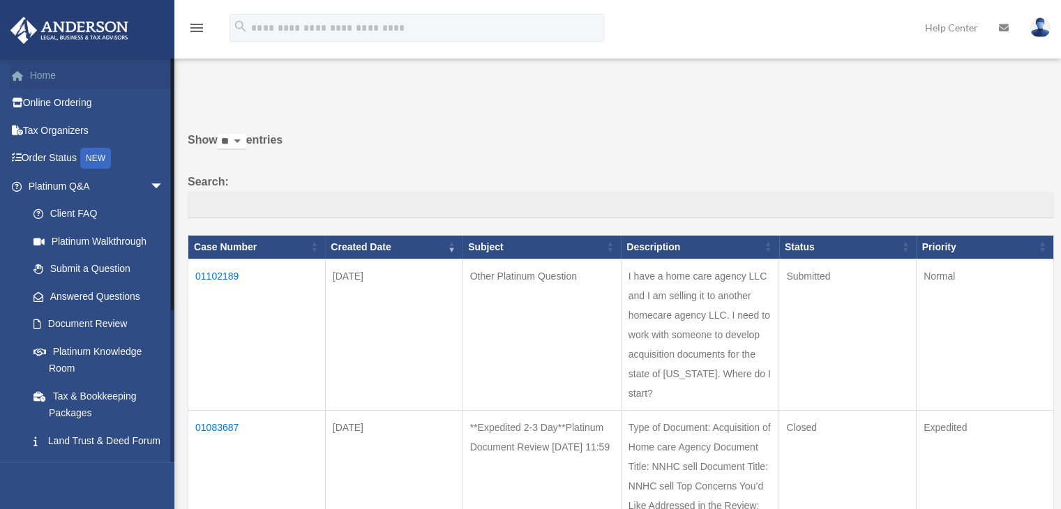
click at [49, 76] on link "Home" at bounding box center [97, 75] width 175 height 28
click at [46, 75] on link "Home" at bounding box center [97, 75] width 175 height 28
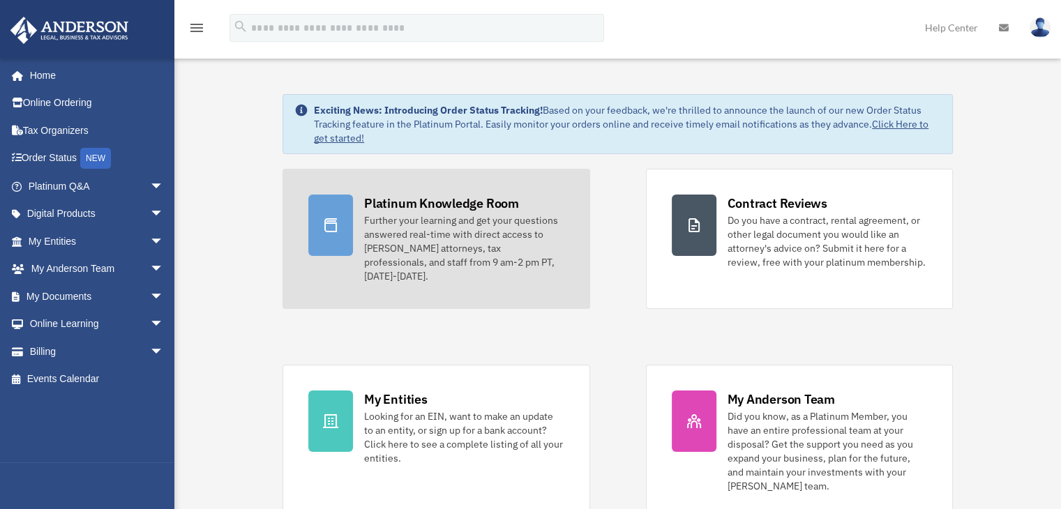
click at [427, 206] on div "Platinum Knowledge Room" at bounding box center [441, 203] width 155 height 17
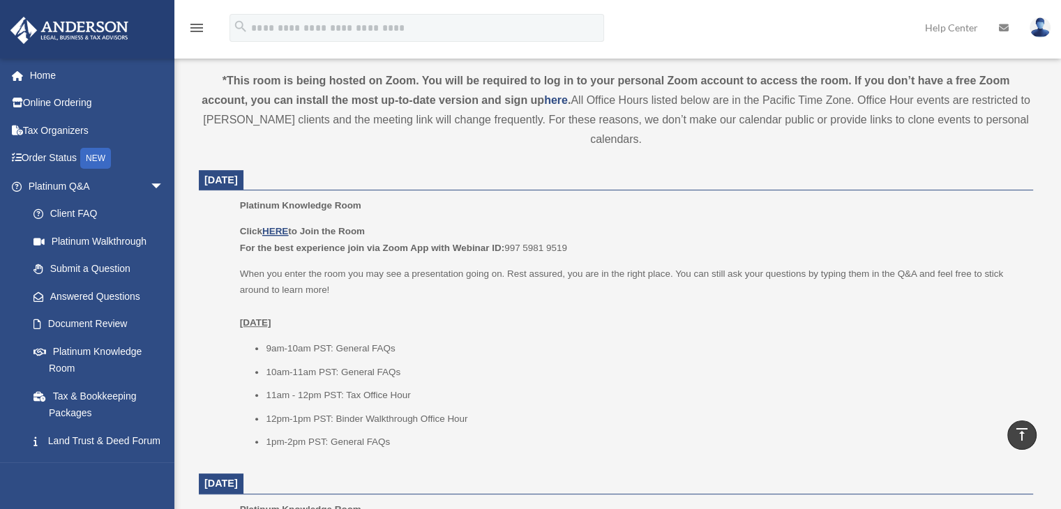
scroll to position [461, 0]
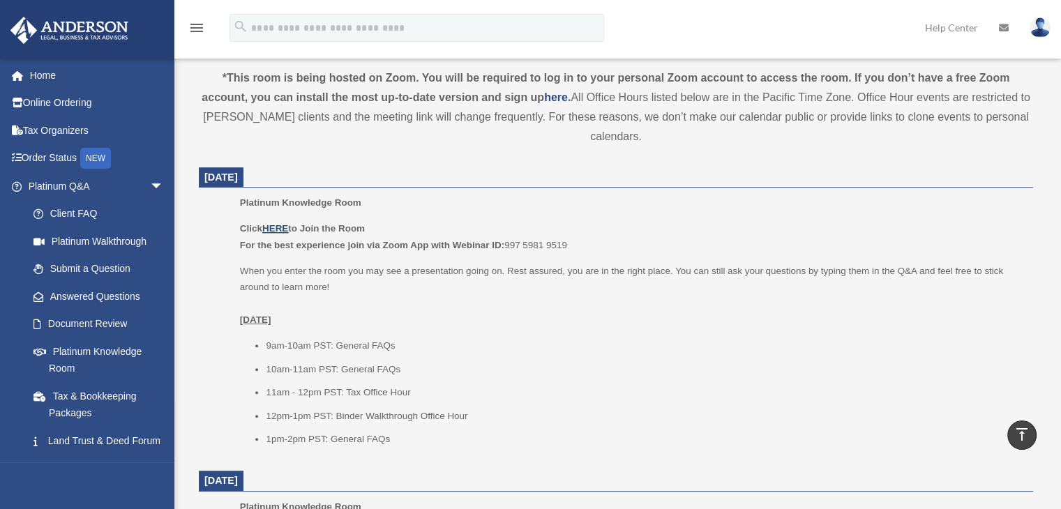
click at [280, 227] on u "HERE" at bounding box center [275, 228] width 26 height 10
